Goal: Information Seeking & Learning: Learn about a topic

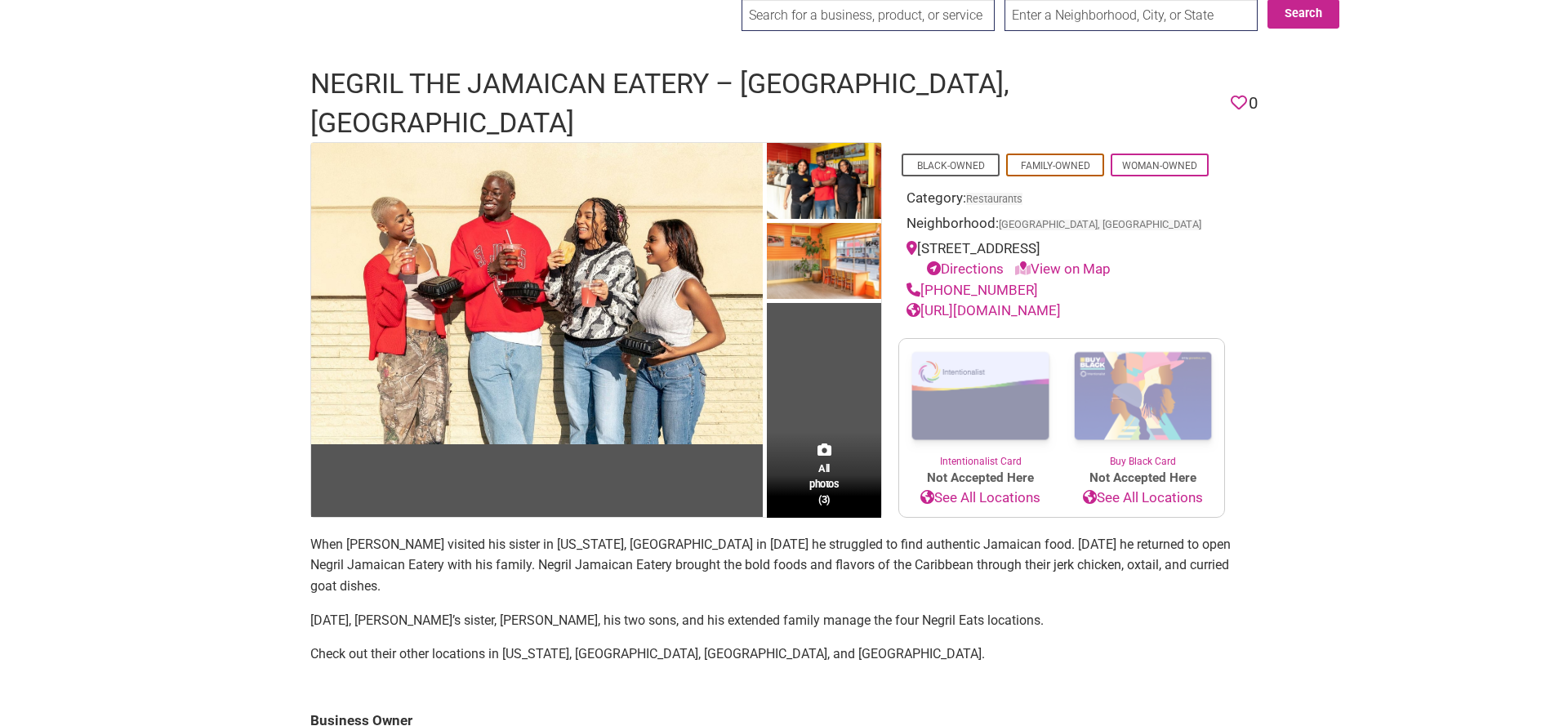
scroll to position [83, 0]
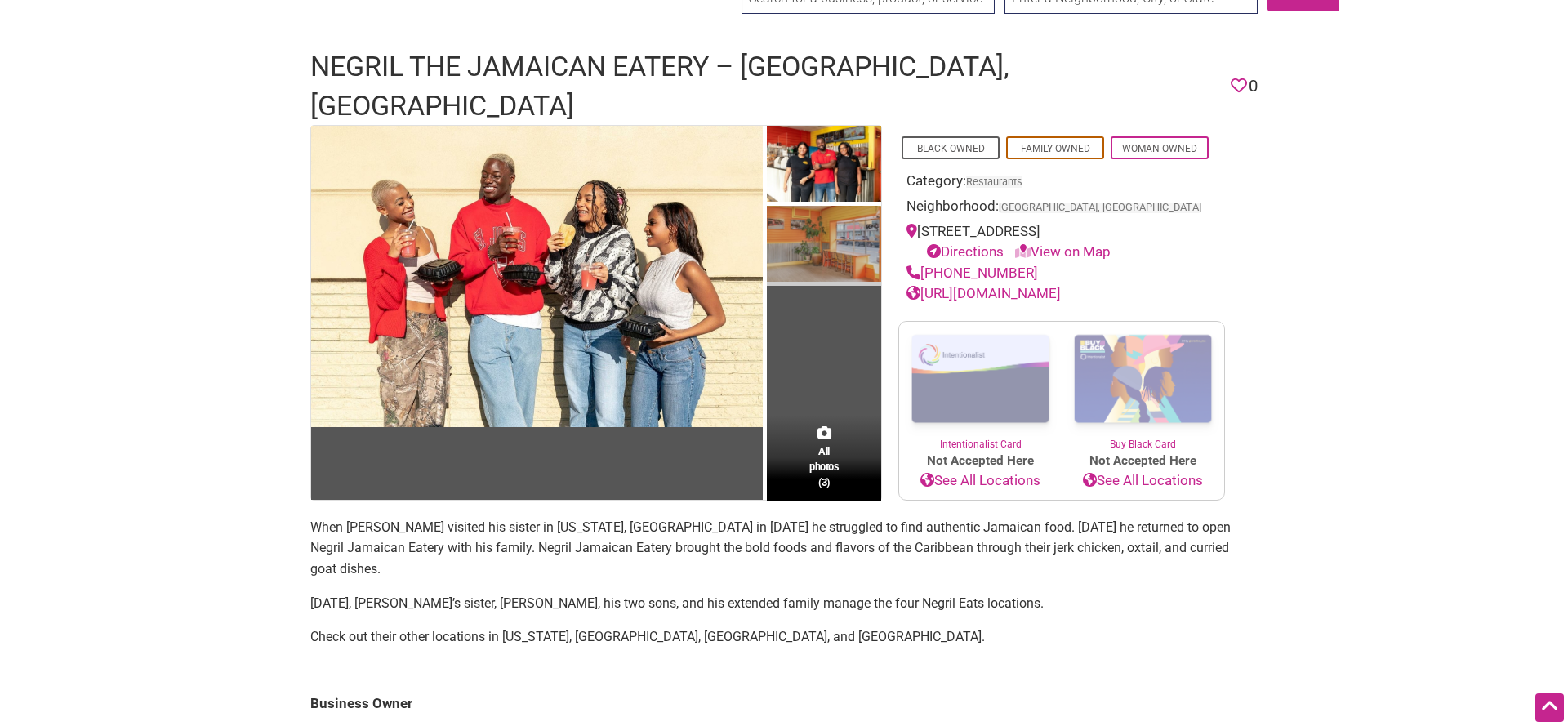
click at [818, 206] on img at bounding box center [824, 246] width 114 height 80
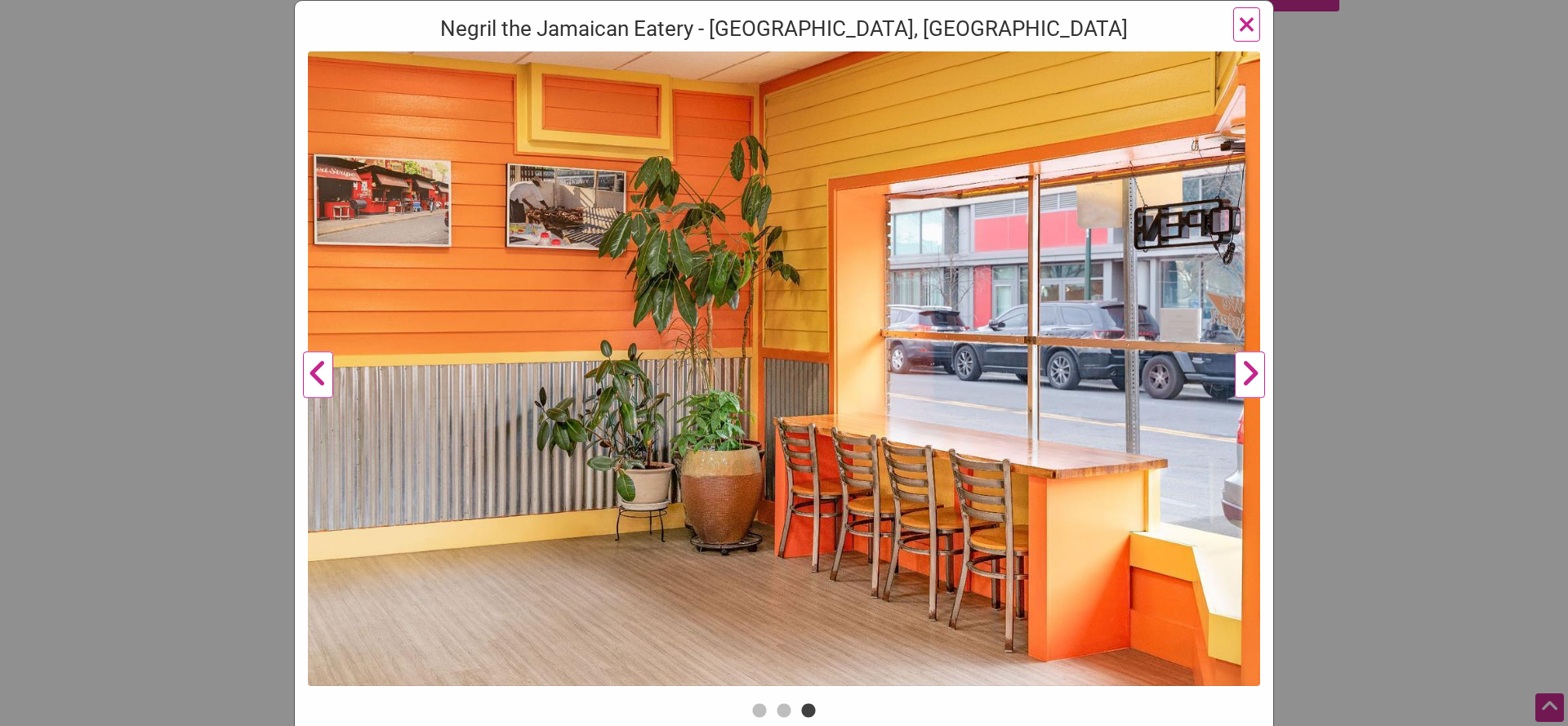
click at [1246, 384] on button "Next" at bounding box center [1250, 375] width 45 height 647
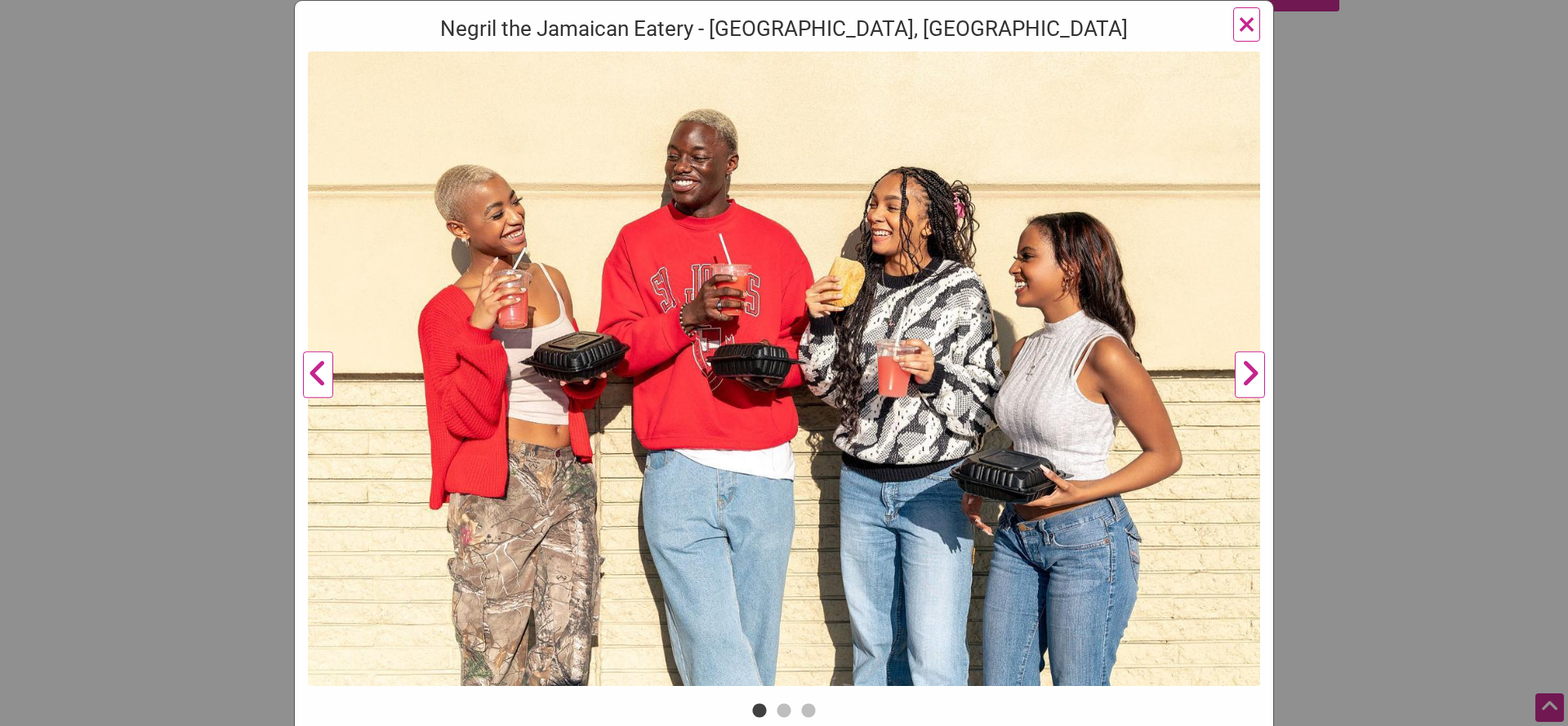
click at [1248, 18] on span "×" at bounding box center [1246, 24] width 17 height 38
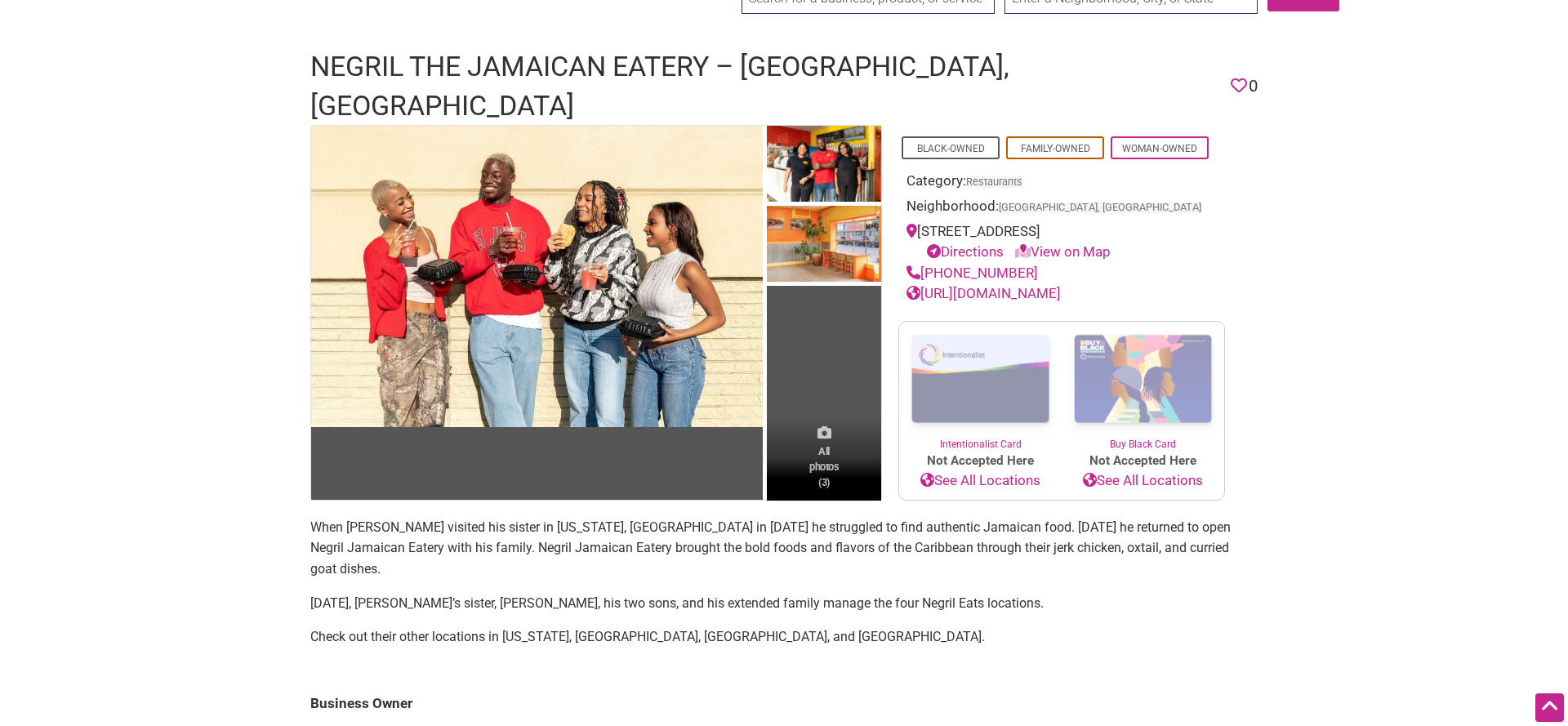
click at [825, 448] on span "All photos (3)" at bounding box center [824, 466] width 29 height 47
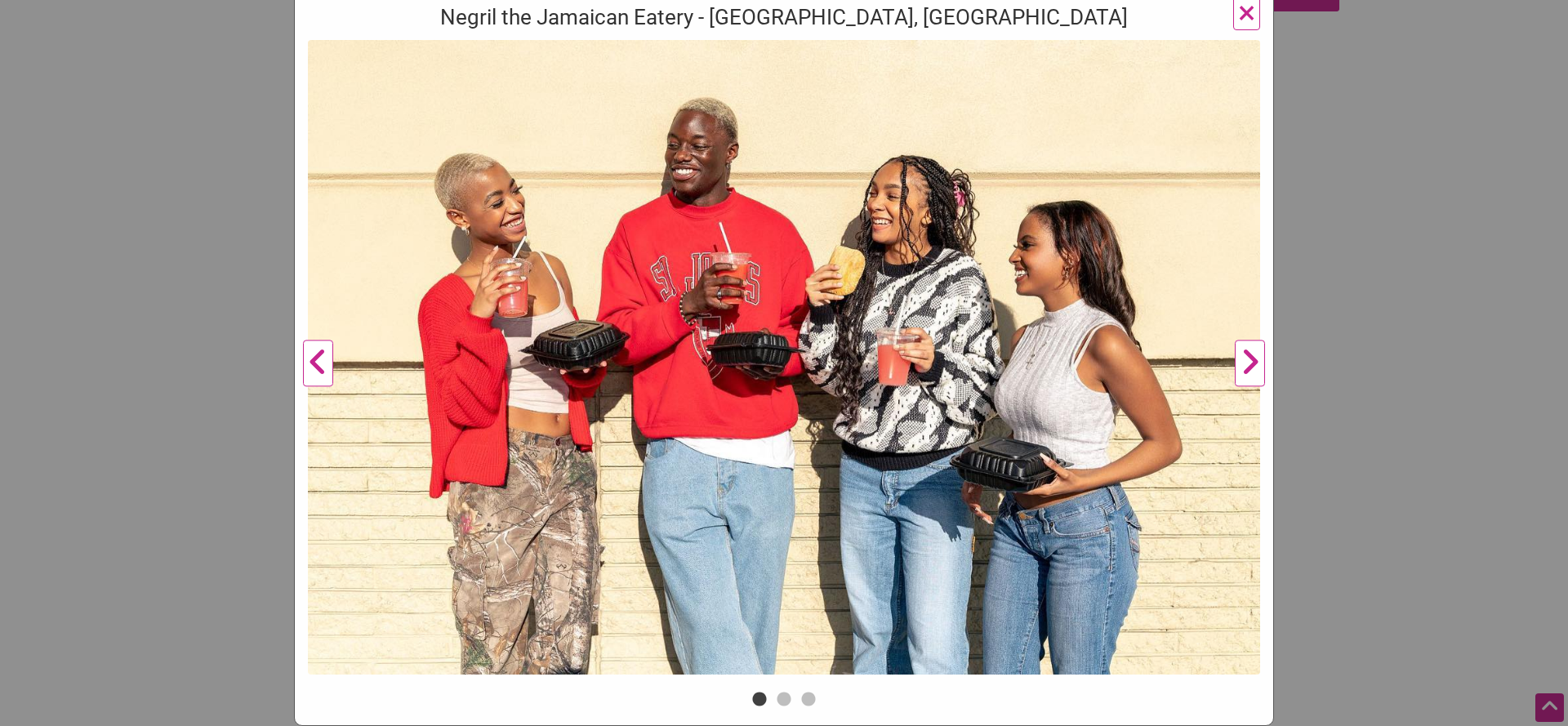
scroll to position [72, 0]
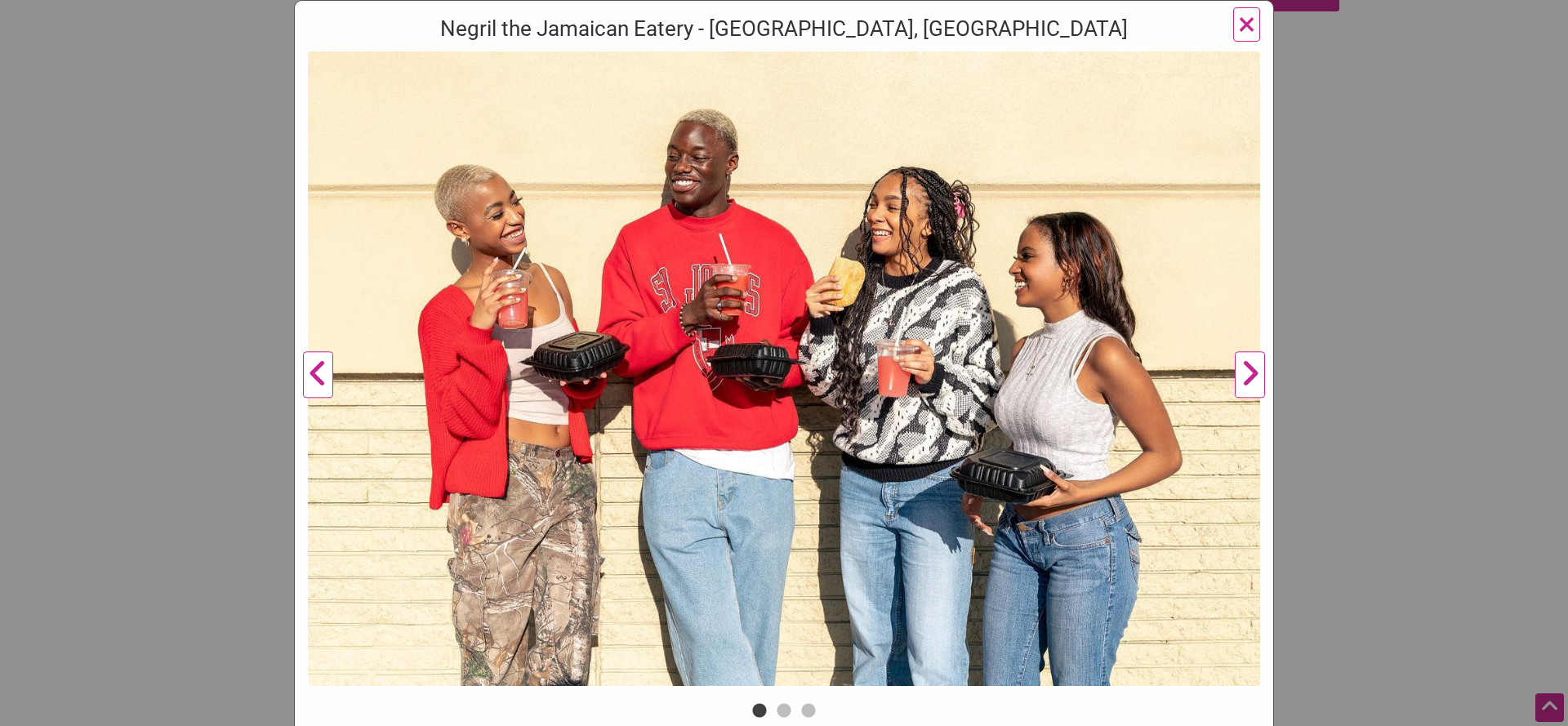
click at [1253, 374] on button "Next" at bounding box center [1250, 375] width 45 height 647
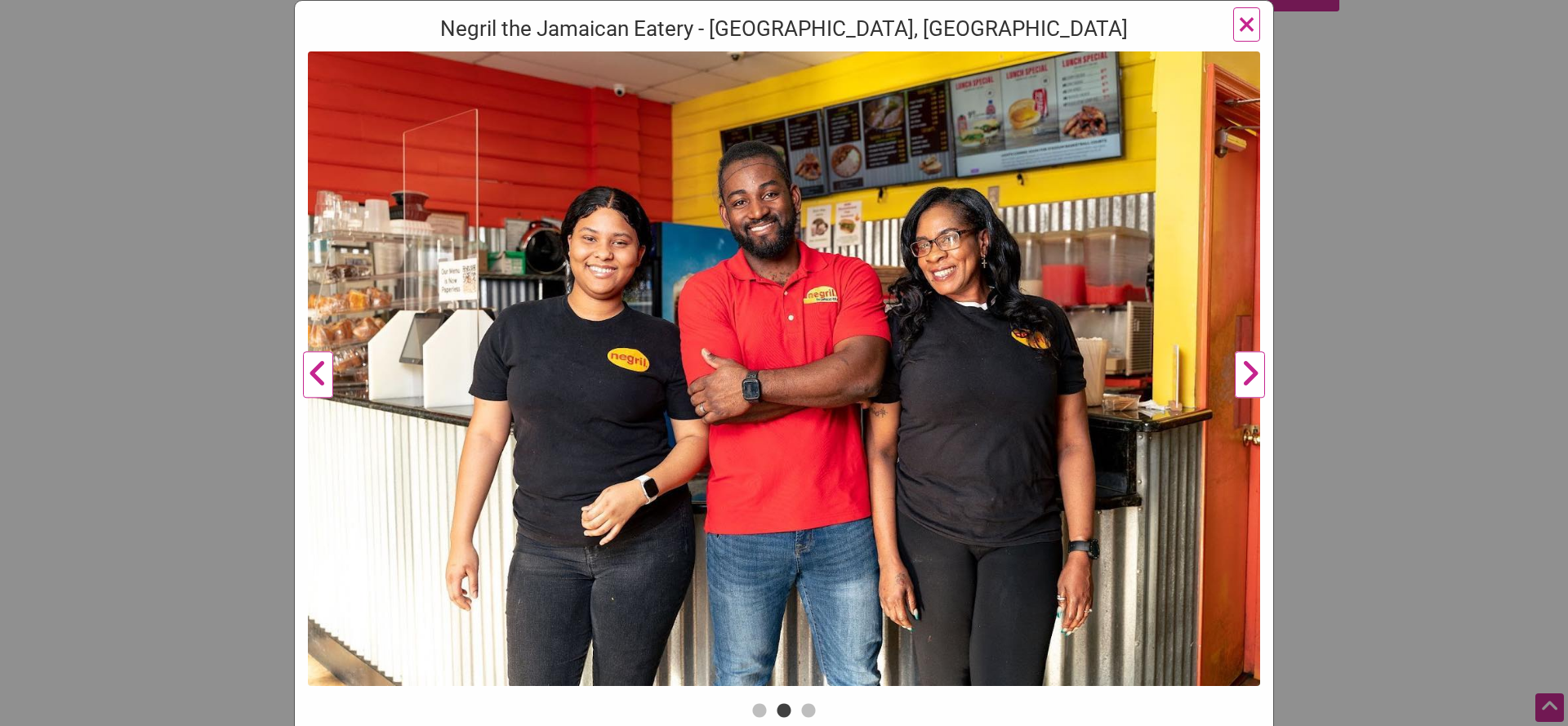
click at [1253, 374] on button "Next" at bounding box center [1250, 375] width 45 height 647
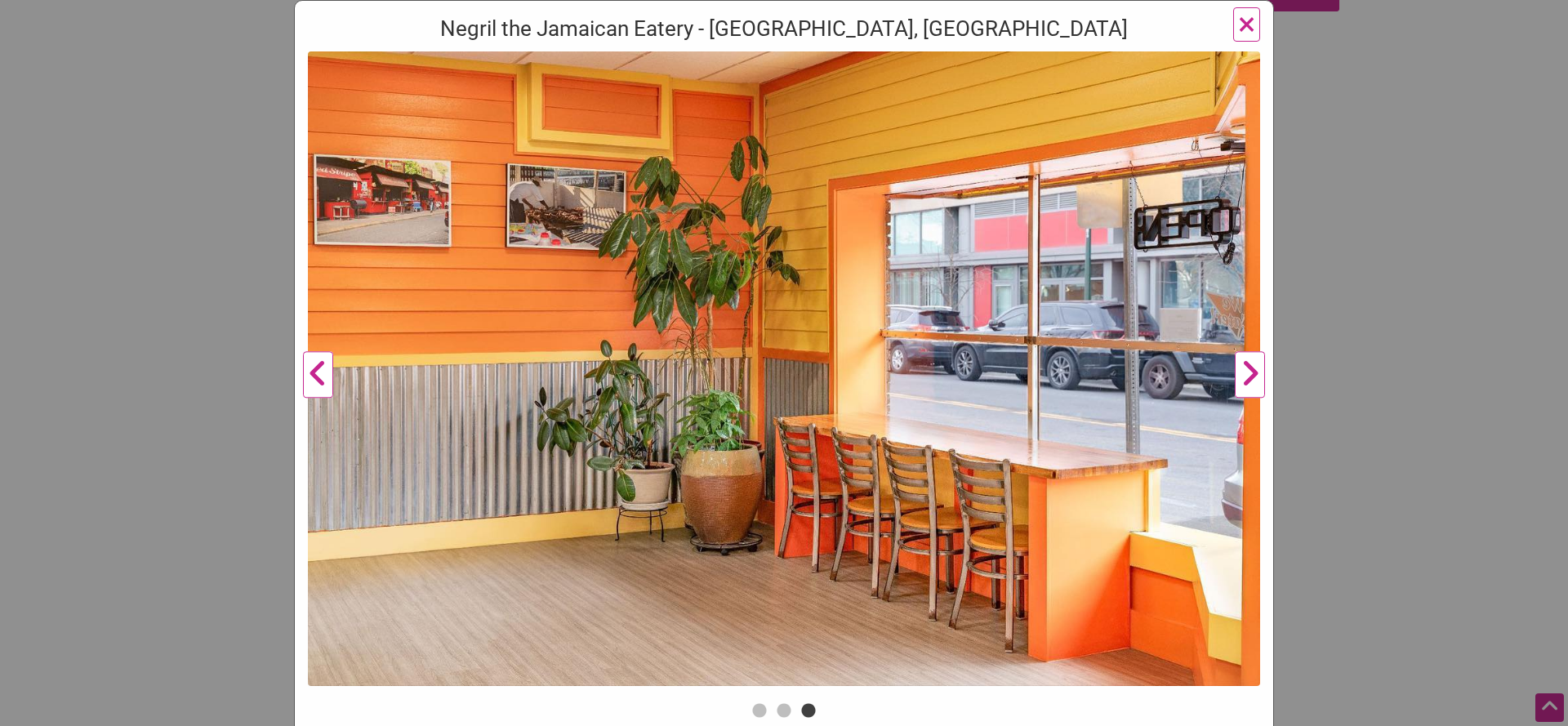
click at [1253, 374] on button "Next" at bounding box center [1250, 375] width 45 height 647
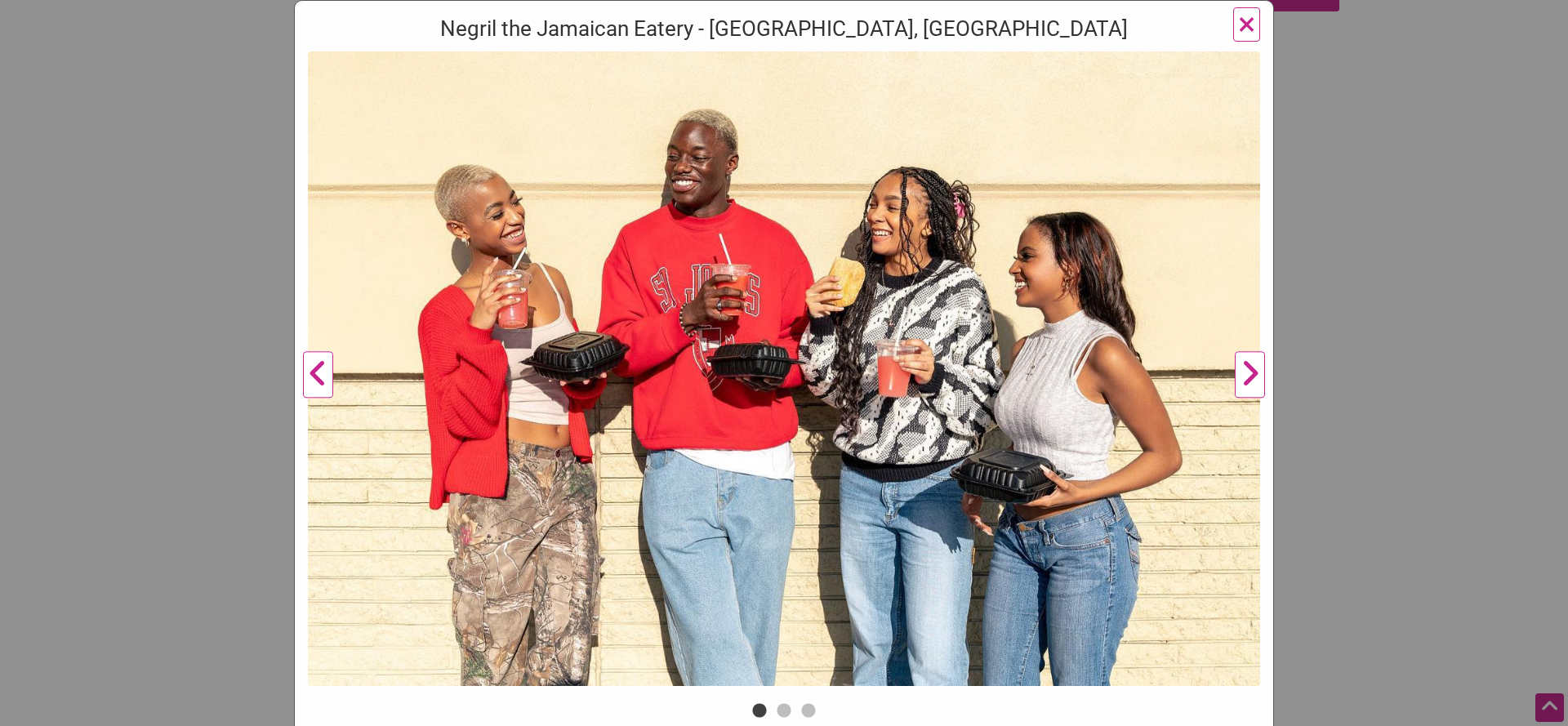
click at [1253, 374] on button "Next" at bounding box center [1250, 375] width 45 height 647
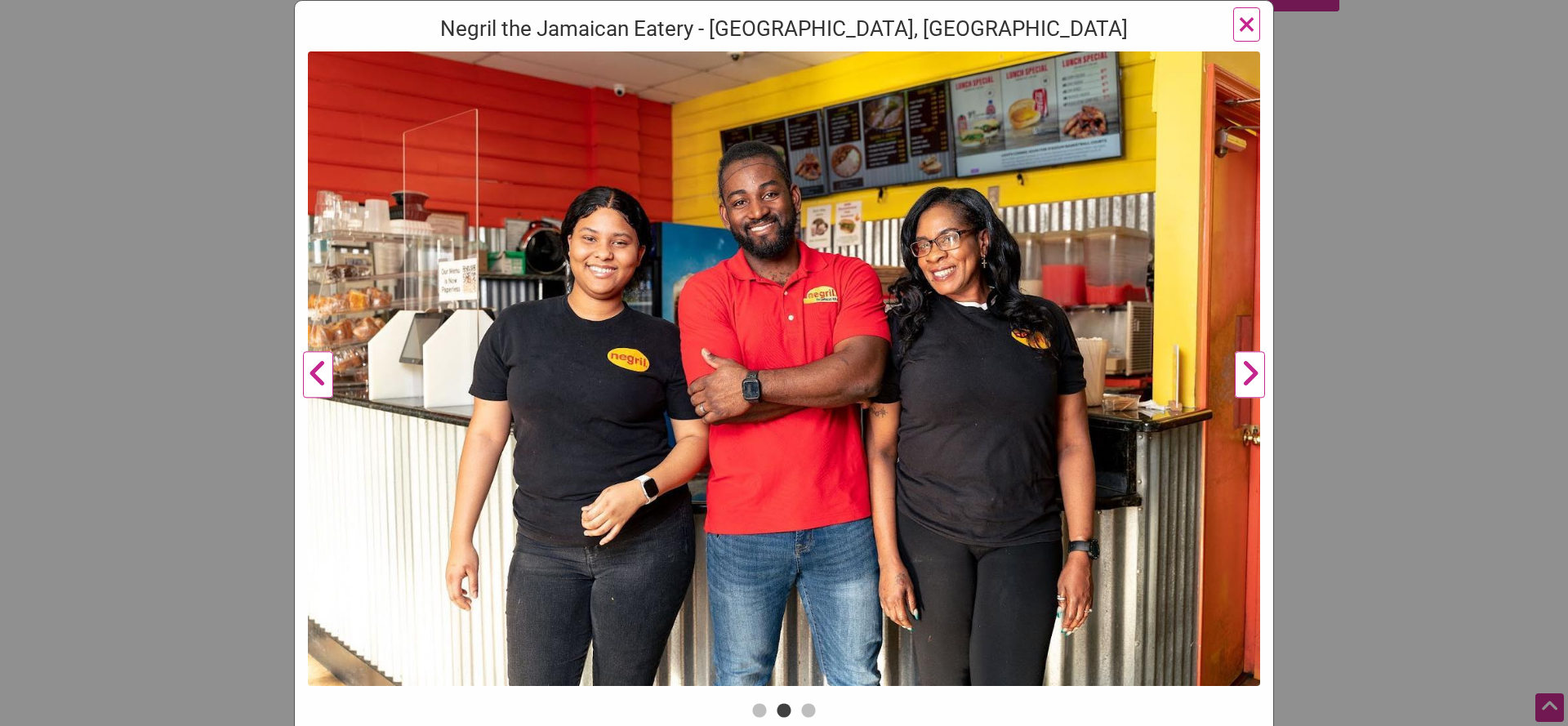
click at [1253, 374] on button "Next" at bounding box center [1250, 375] width 45 height 647
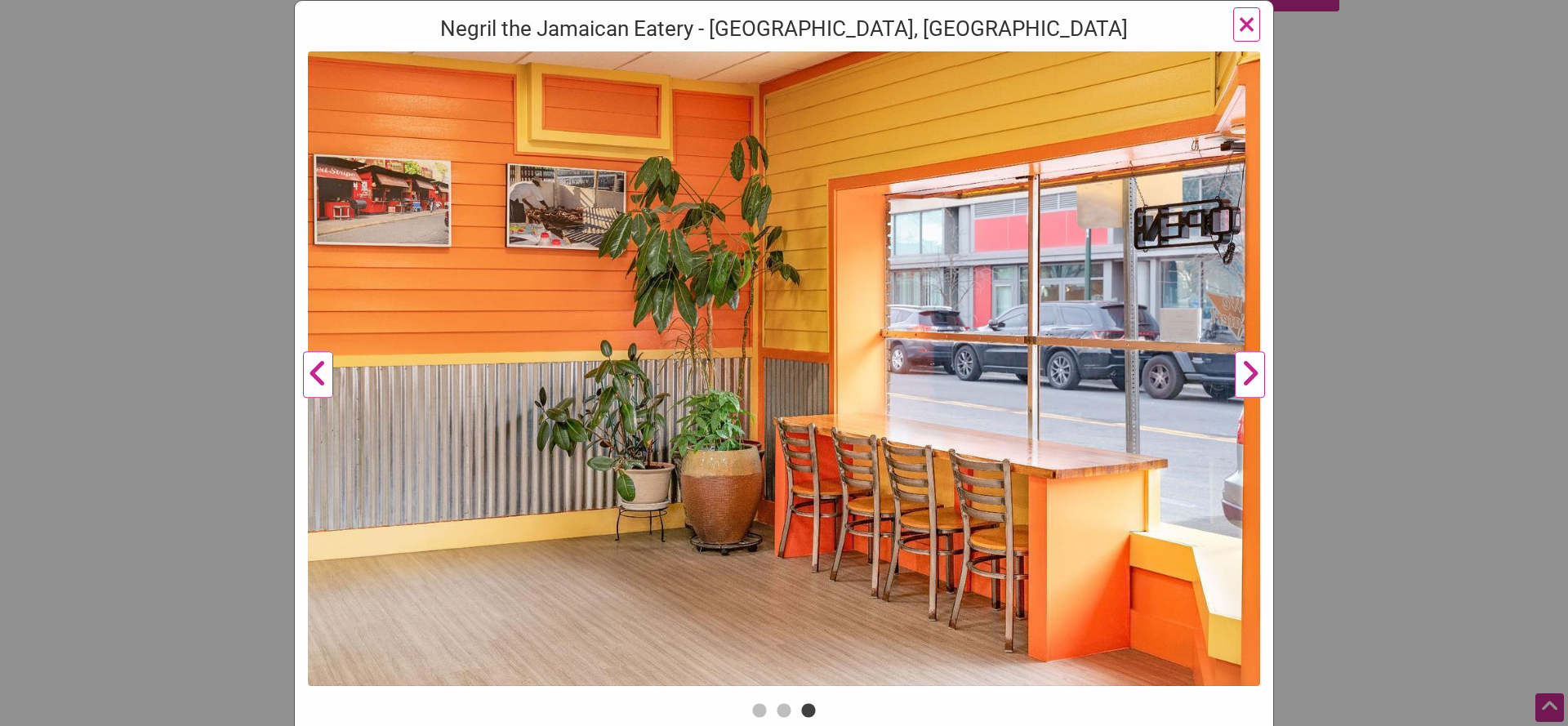
click at [1253, 374] on button "Next" at bounding box center [1250, 375] width 45 height 647
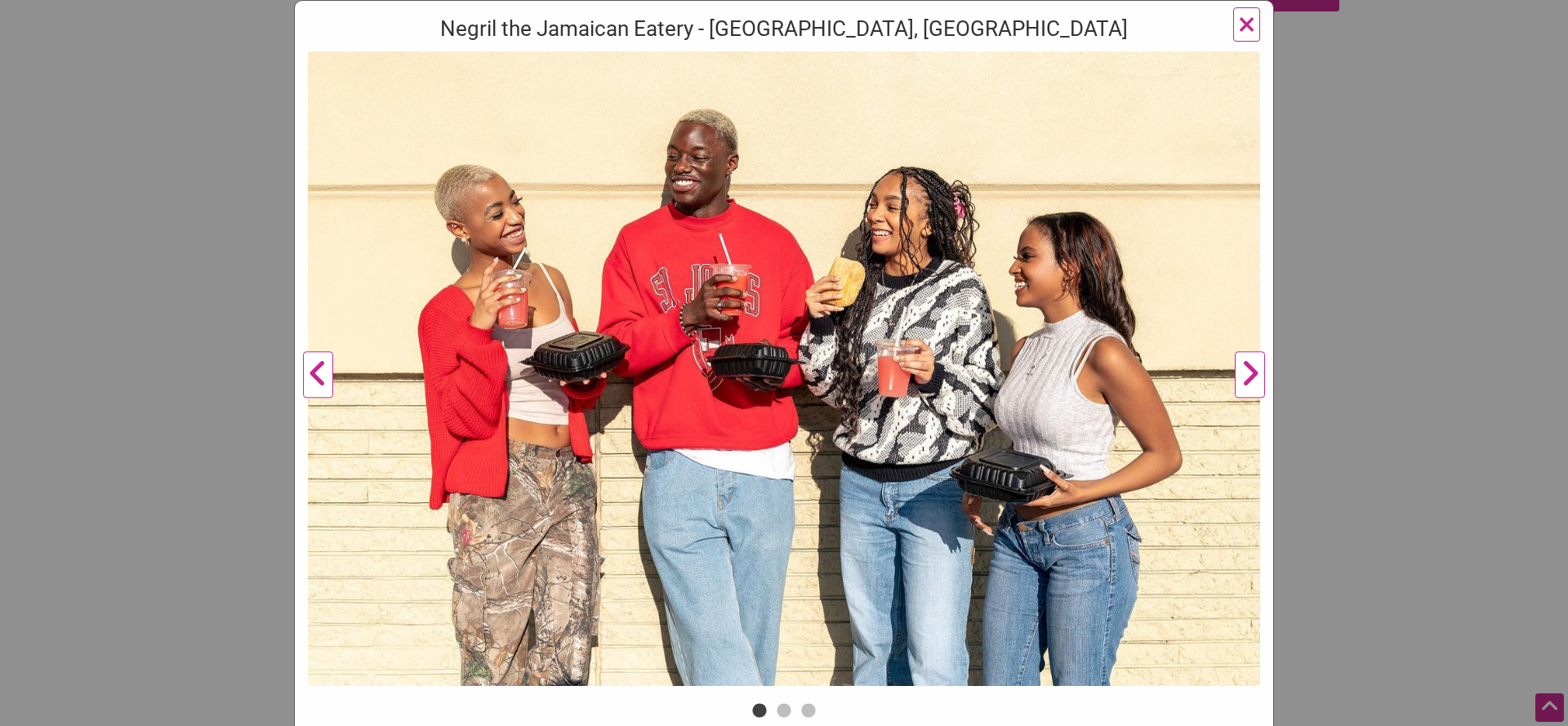
click at [1252, 388] on button "Next" at bounding box center [1250, 375] width 45 height 647
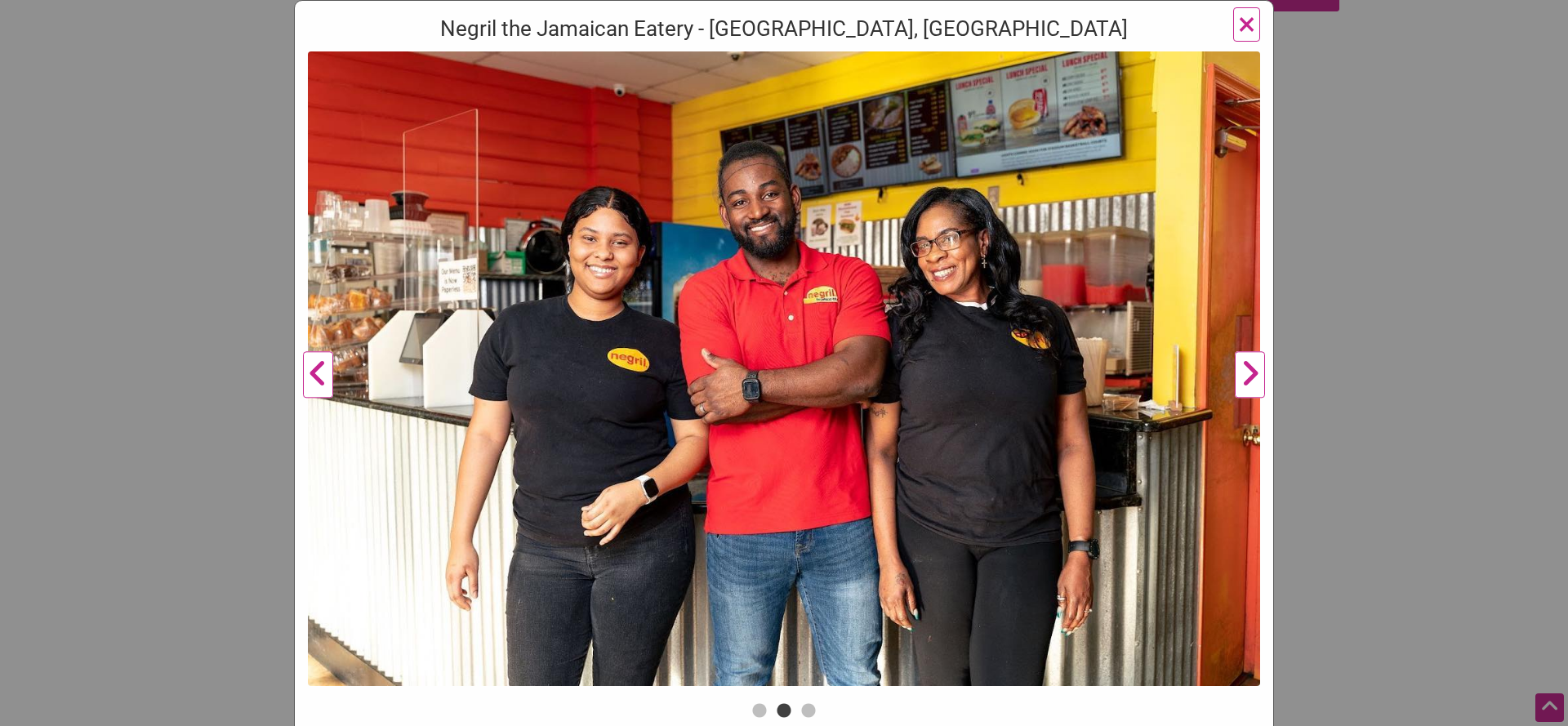
click at [1252, 388] on button "Next" at bounding box center [1250, 375] width 45 height 647
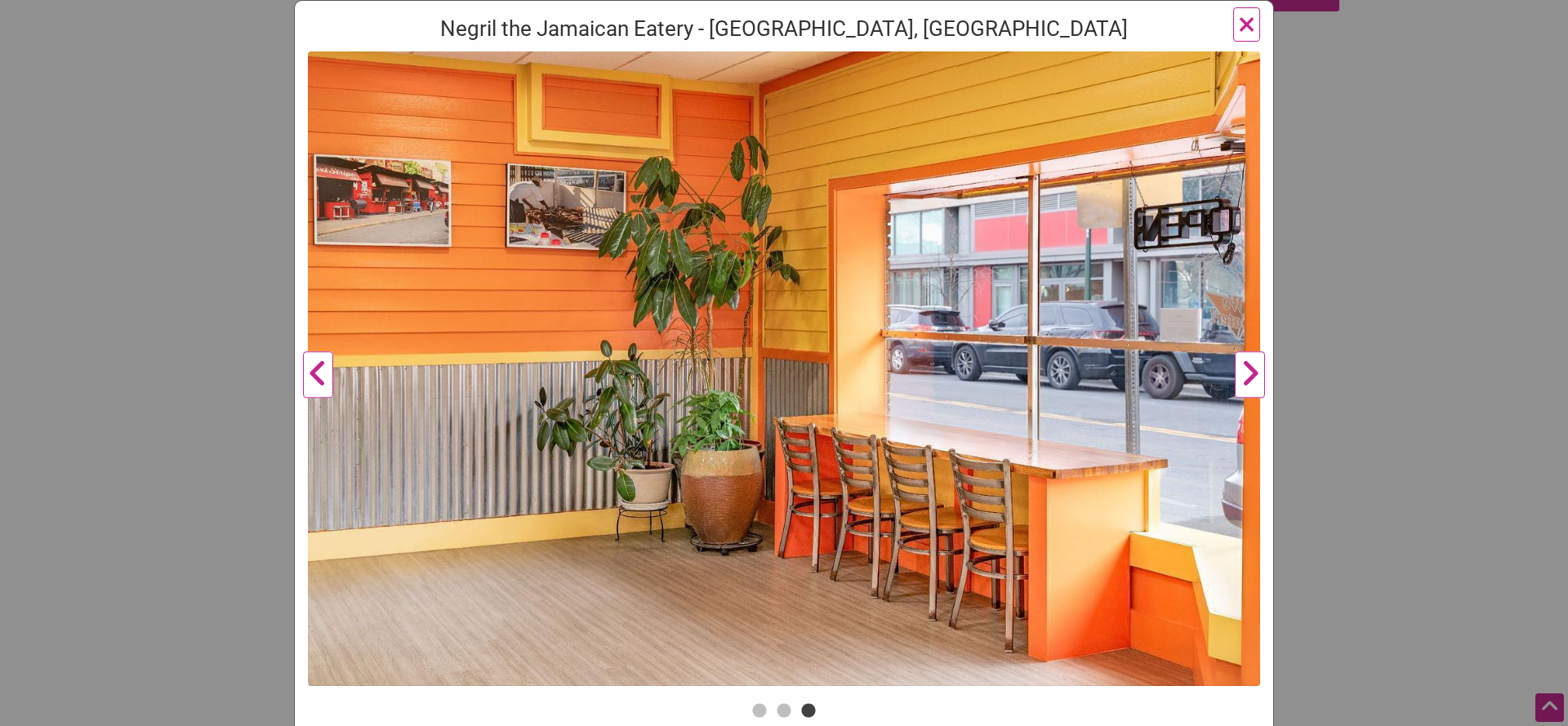
drag, startPoint x: 1250, startPoint y: 28, endPoint x: 1237, endPoint y: 112, distance: 85.0
click at [1250, 28] on span "×" at bounding box center [1246, 24] width 17 height 38
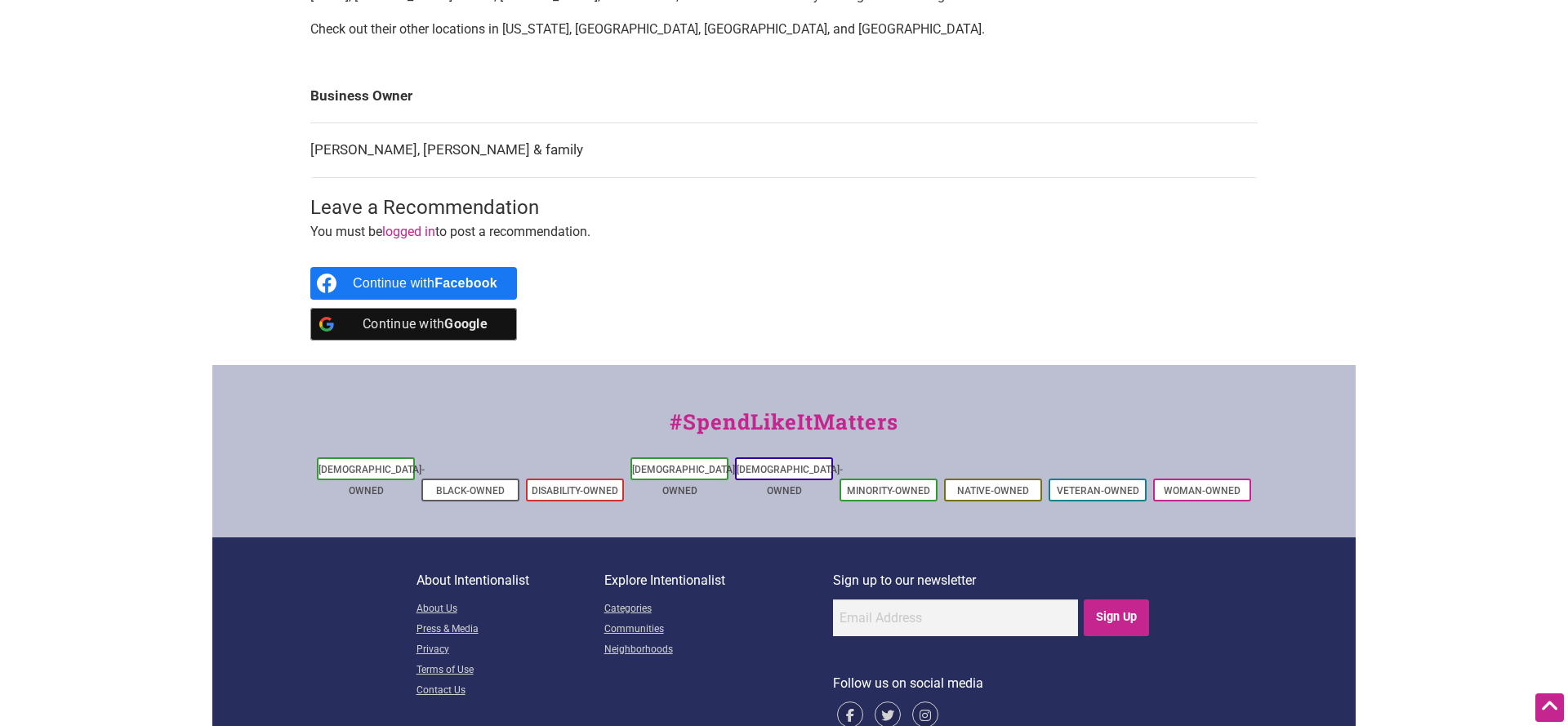
scroll to position [690, 0]
